Goal: Communication & Community: Answer question/provide support

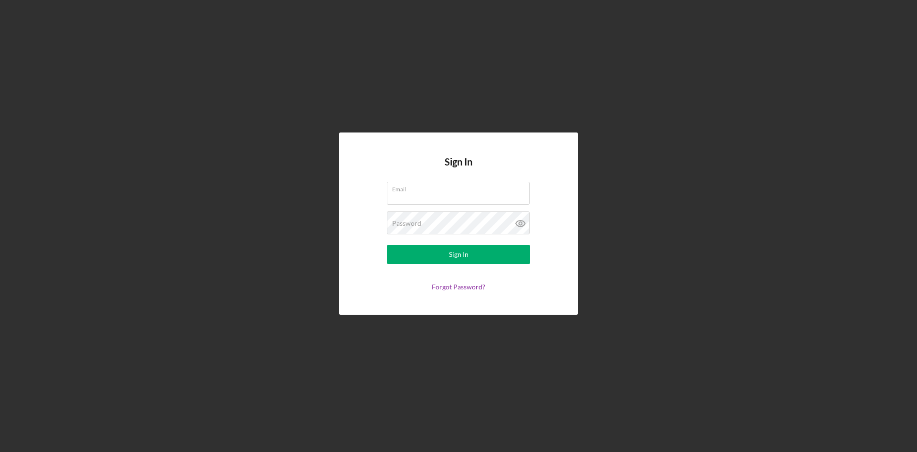
type input "[EMAIL_ADDRESS][DOMAIN_NAME]"
click at [474, 254] on button "Sign In" at bounding box center [458, 254] width 143 height 19
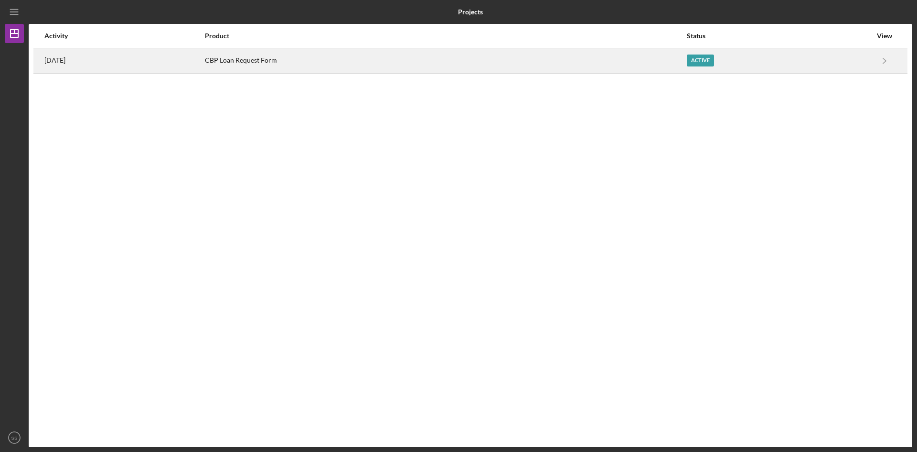
click at [58, 60] on time "[DATE]" at bounding box center [54, 60] width 21 height 8
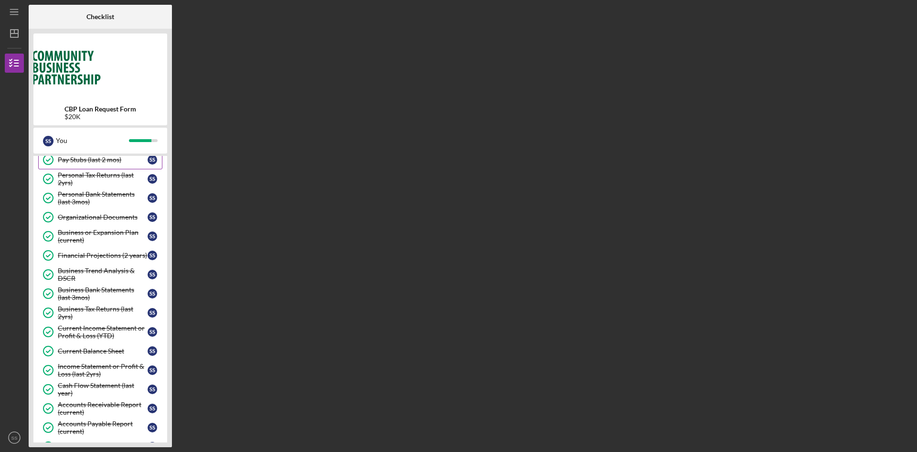
scroll to position [239, 0]
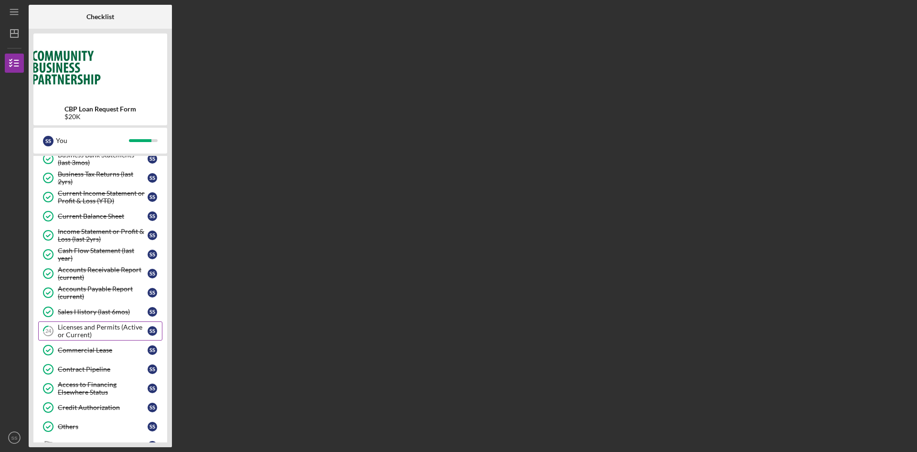
click at [118, 329] on div "Licenses and Permits (Active or Current)" at bounding box center [103, 330] width 90 height 15
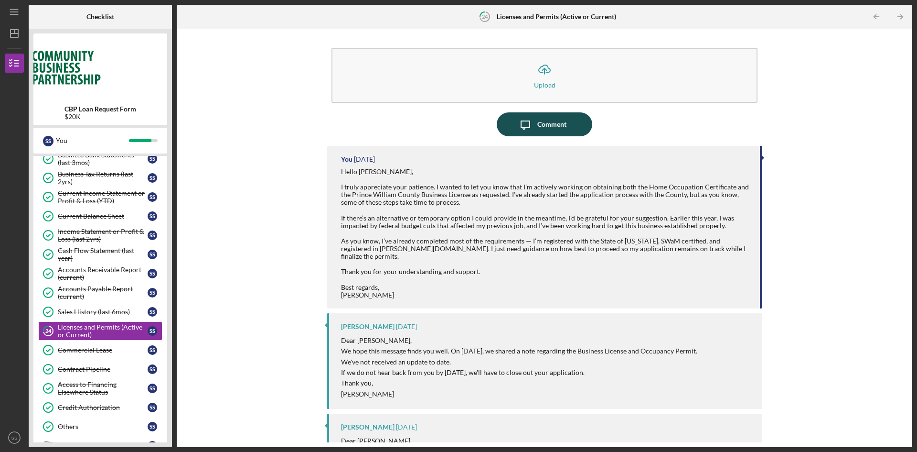
click at [541, 120] on div "Comment" at bounding box center [552, 124] width 29 height 24
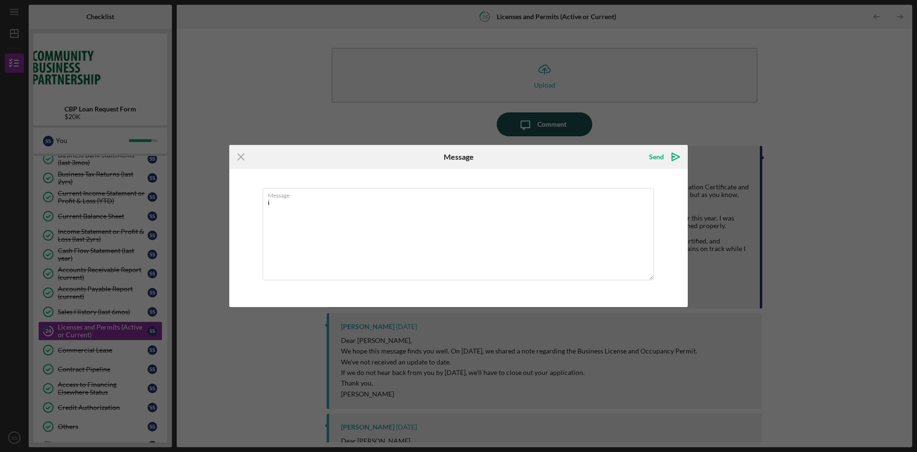
type textarea "i"
type textarea "h"
click at [397, 202] on textarea "Hello! I am still waiting to hear from PWC. {;ease see below." at bounding box center [458, 234] width 391 height 92
click at [590, 232] on textarea "Hello! I am still waiting to hear from PWC. Please see below." at bounding box center [458, 234] width 391 height 92
click at [464, 202] on textarea "Hello! I am still waiting to hear from PWC. Please see below." at bounding box center [458, 234] width 391 height 92
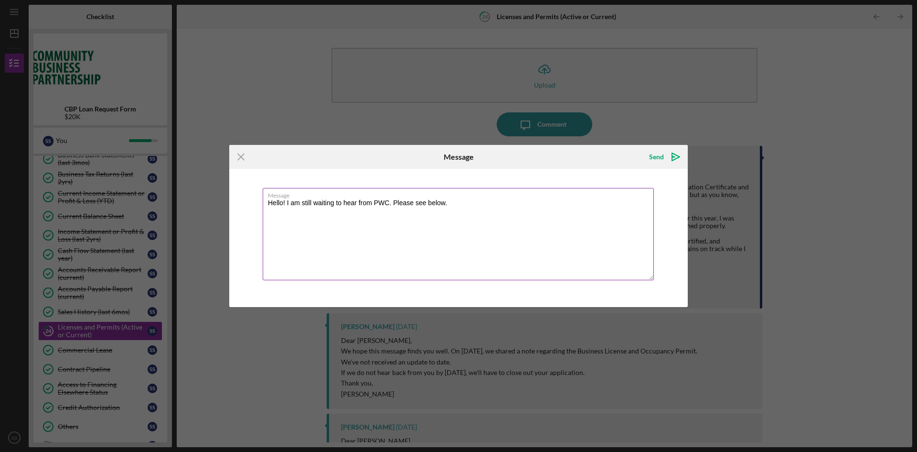
drag, startPoint x: 449, startPoint y: 202, endPoint x: 394, endPoint y: 203, distance: 55.0
click at [394, 203] on textarea "Hello! I am still waiting to hear from PWC. Please see below." at bounding box center [458, 234] width 391 height 92
type textarea "Hello! I am still waiting to hear from PWC."
click at [657, 159] on div "Send" at bounding box center [656, 156] width 15 height 19
